Goal: Answer question/provide support: Share knowledge or assist other users

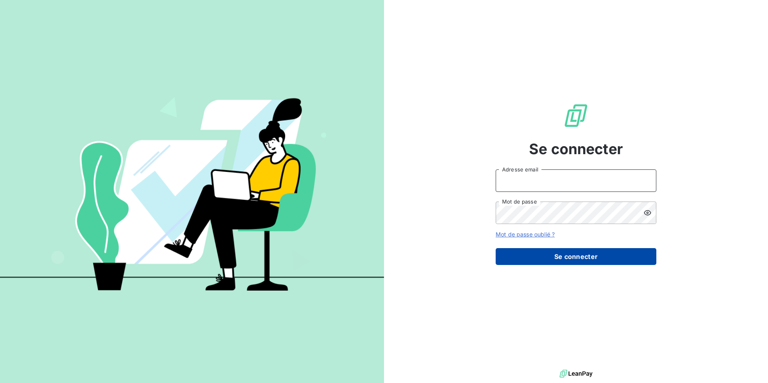
type input "mj@scepia.fr"
click at [569, 256] on button "Se connecter" at bounding box center [576, 256] width 161 height 17
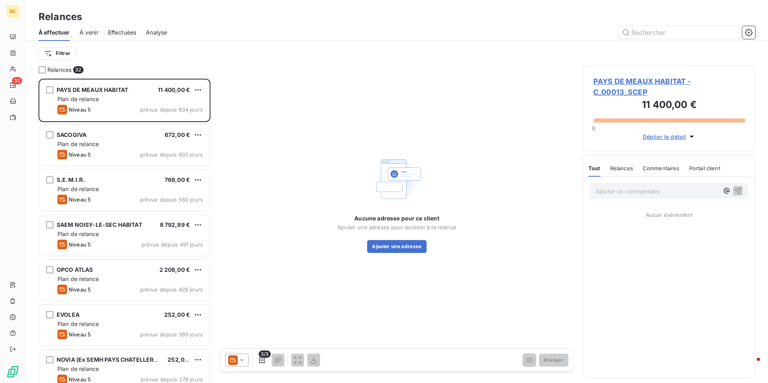
scroll to position [298, 166]
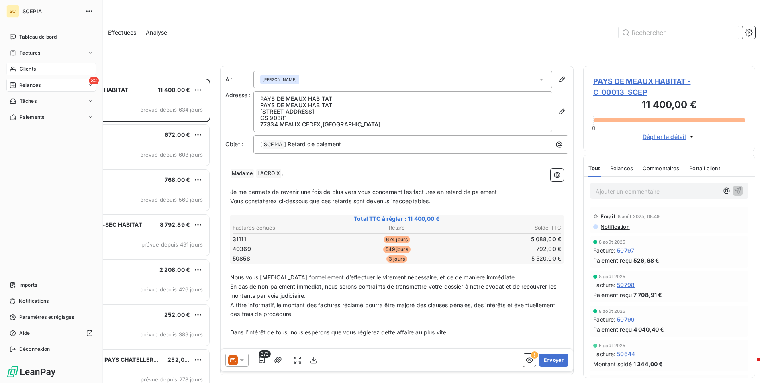
click at [31, 66] on span "Clients" at bounding box center [28, 68] width 16 height 7
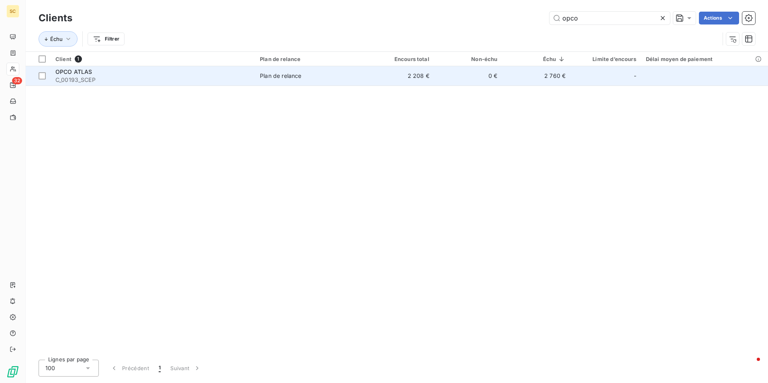
type input "opco"
click at [112, 80] on span "C_00193_SCEP" at bounding box center [152, 80] width 195 height 8
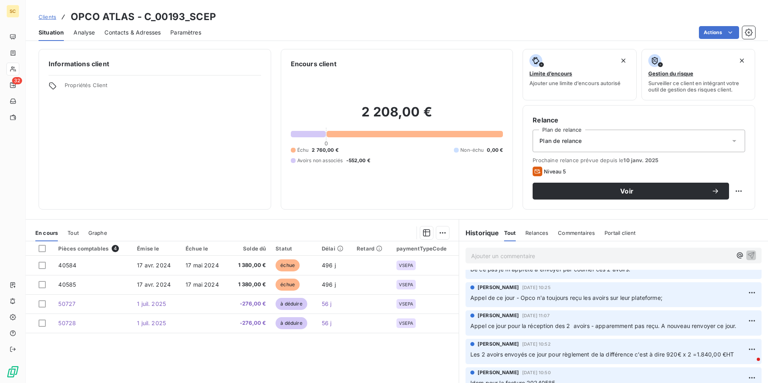
scroll to position [80, 0]
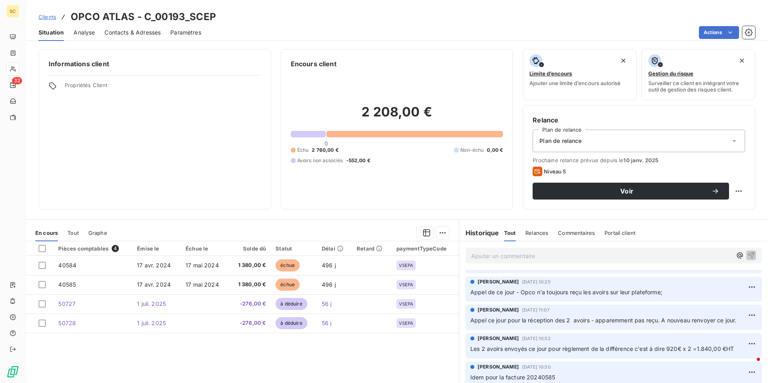
click at [482, 255] on p "Ajouter un commentaire ﻿" at bounding box center [601, 256] width 261 height 10
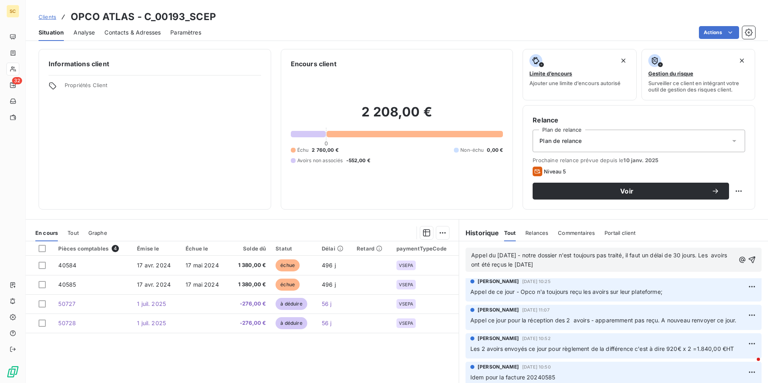
click at [484, 267] on span "Appel du [DATE] - notre dossier n'est toujours pas traité, il faut un délai de …" at bounding box center [599, 260] width 257 height 16
click at [618, 264] on p "Appel du [DATE] - notre dossier n'est toujours pas traité, il faut un délai de …" at bounding box center [603, 260] width 264 height 18
click at [748, 259] on icon "button" at bounding box center [752, 260] width 8 height 8
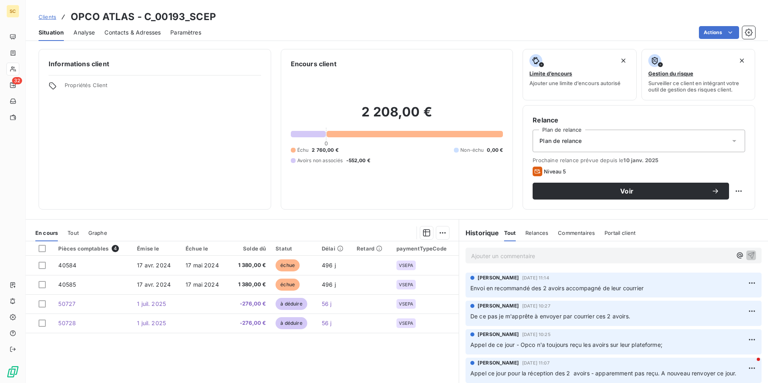
scroll to position [0, 0]
